Goal: Register for event/course

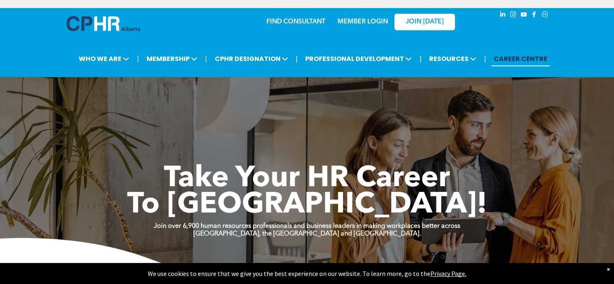
click at [353, 23] on link "MEMBER LOGIN" at bounding box center [363, 22] width 50 height 6
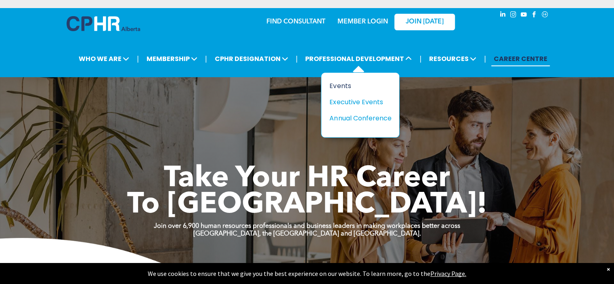
click at [340, 85] on div "Events" at bounding box center [357, 86] width 56 height 10
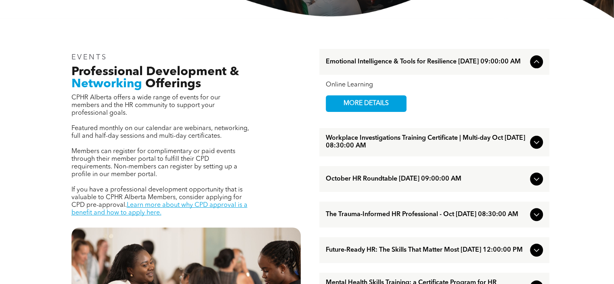
scroll to position [283, 0]
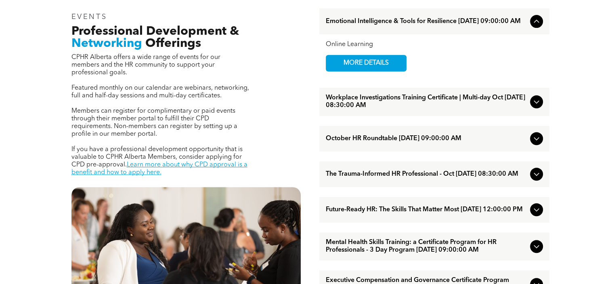
click at [539, 176] on icon at bounding box center [537, 174] width 10 height 10
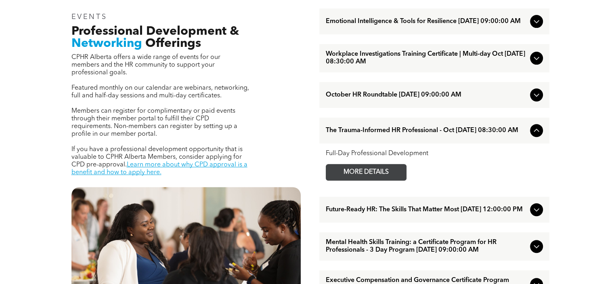
click at [365, 174] on span "MORE DETAILS" at bounding box center [366, 172] width 64 height 16
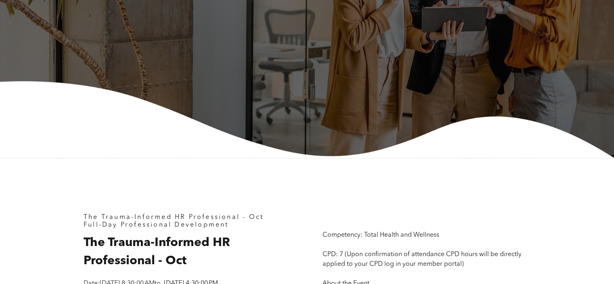
scroll to position [283, 0]
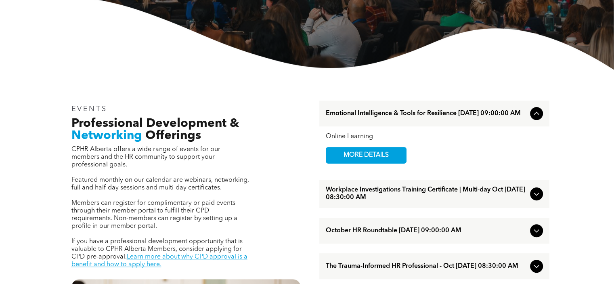
scroll to position [73, 0]
